Goal: Find specific page/section: Find specific page/section

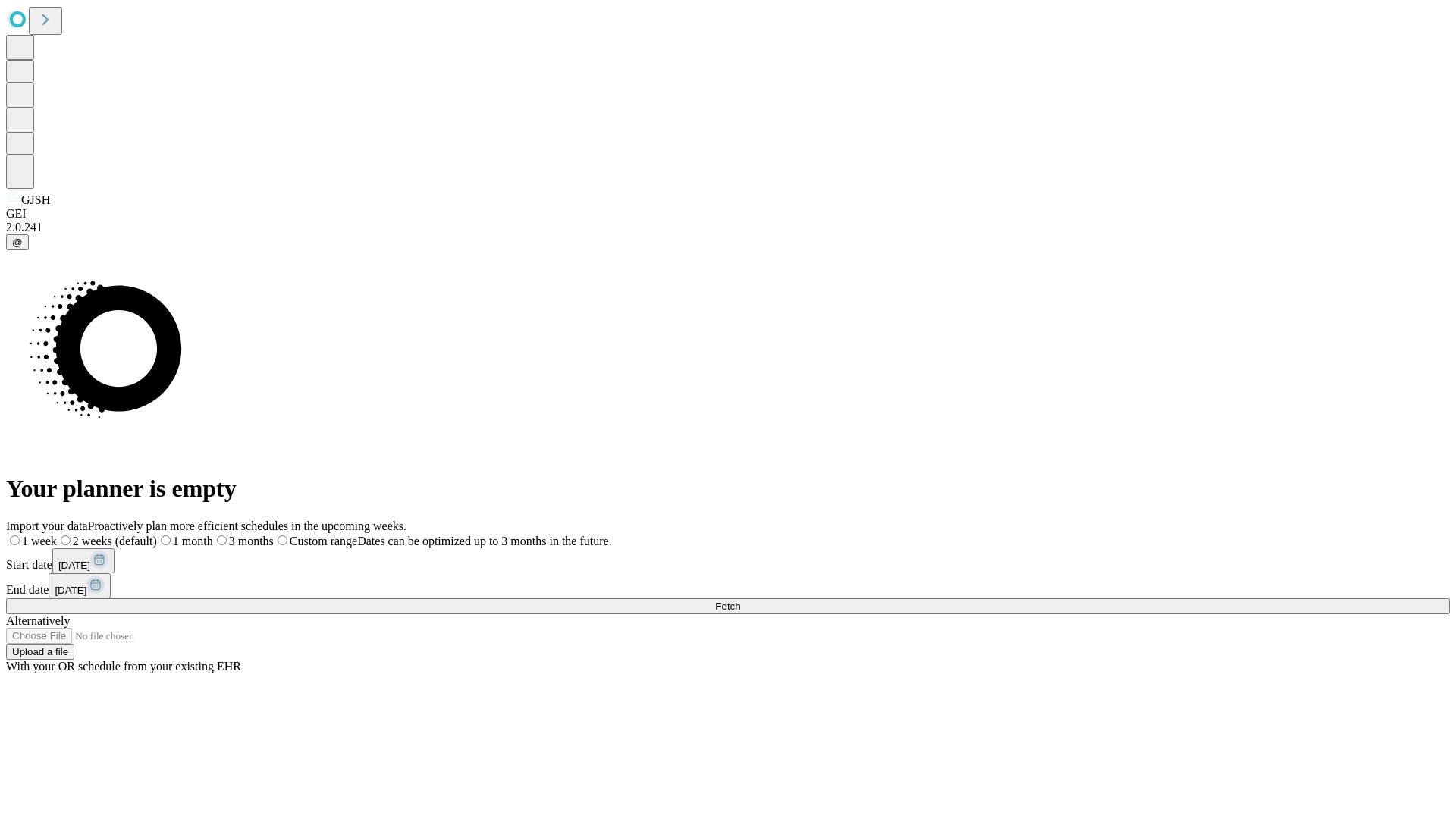
click at [740, 601] on span "Fetch" at bounding box center [727, 606] width 25 height 11
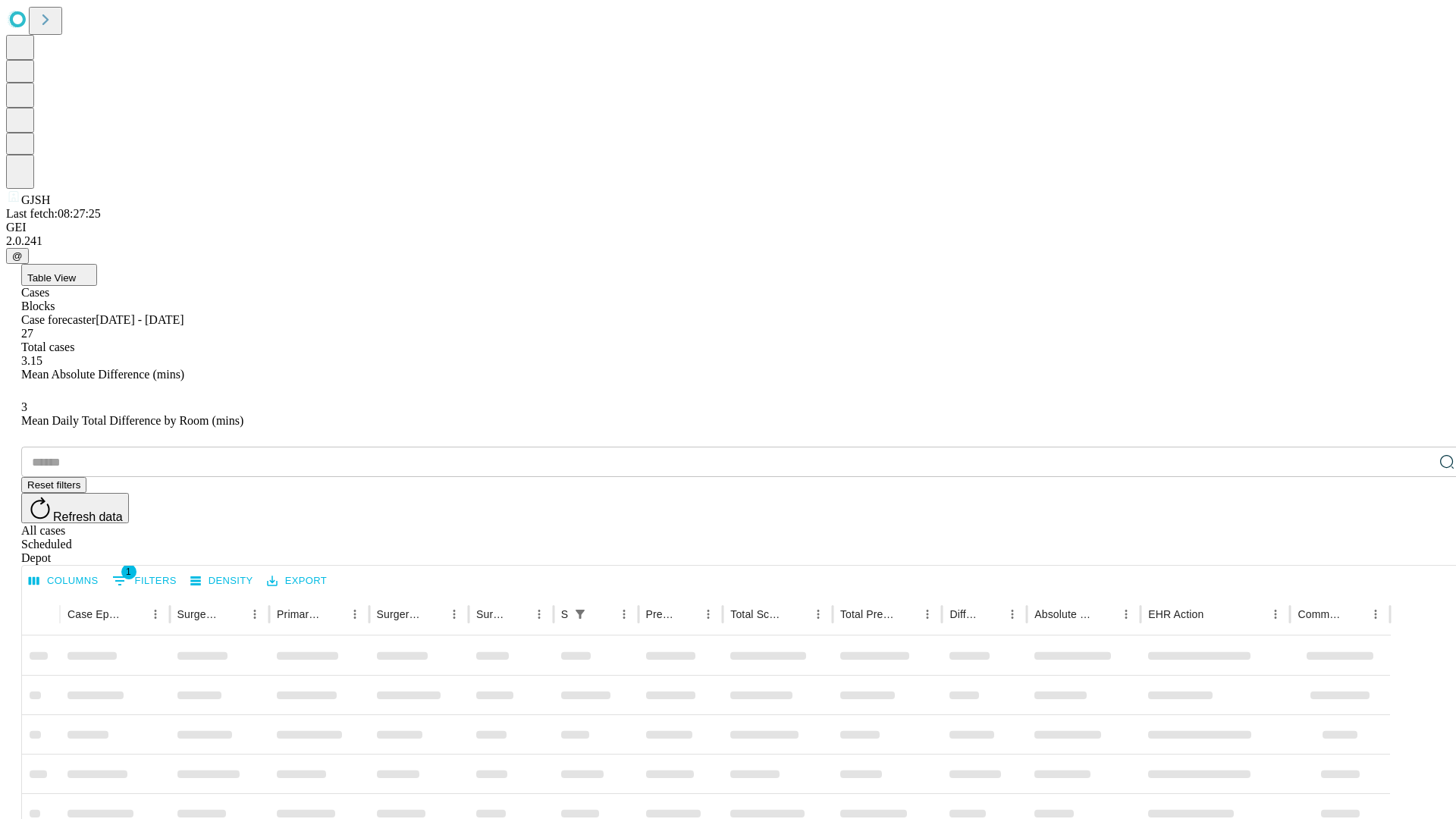
click at [1417, 552] on div "Depot" at bounding box center [744, 559] width 1444 height 14
